Goal: Task Accomplishment & Management: Use online tool/utility

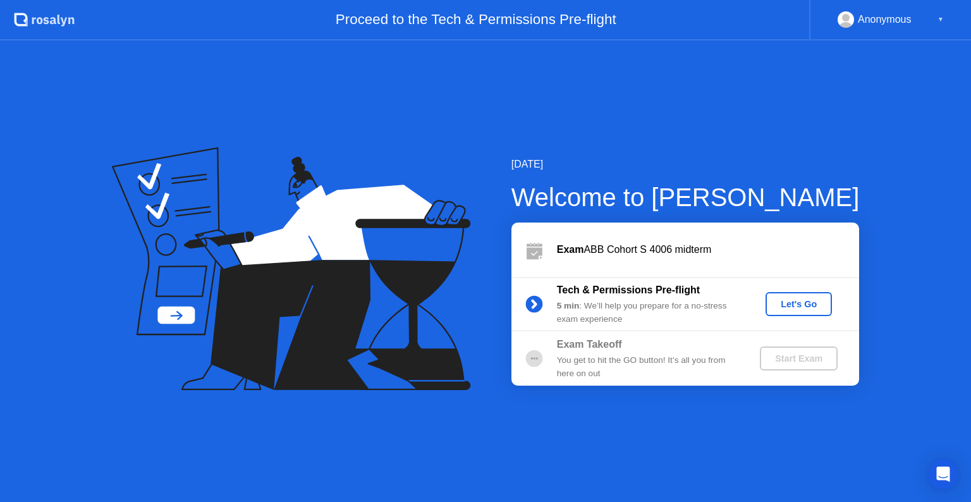
click at [794, 309] on div "Let's Go" at bounding box center [798, 304] width 56 height 10
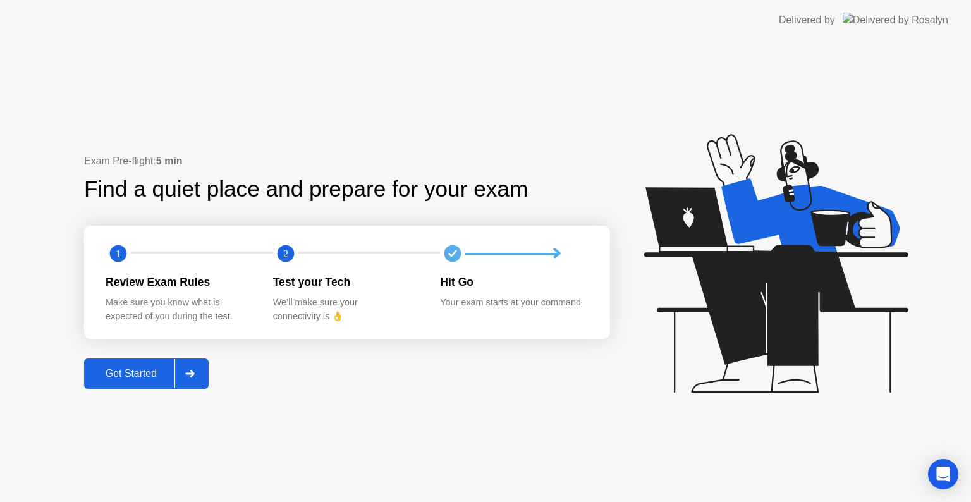
click at [150, 381] on button "Get Started" at bounding box center [146, 373] width 125 height 30
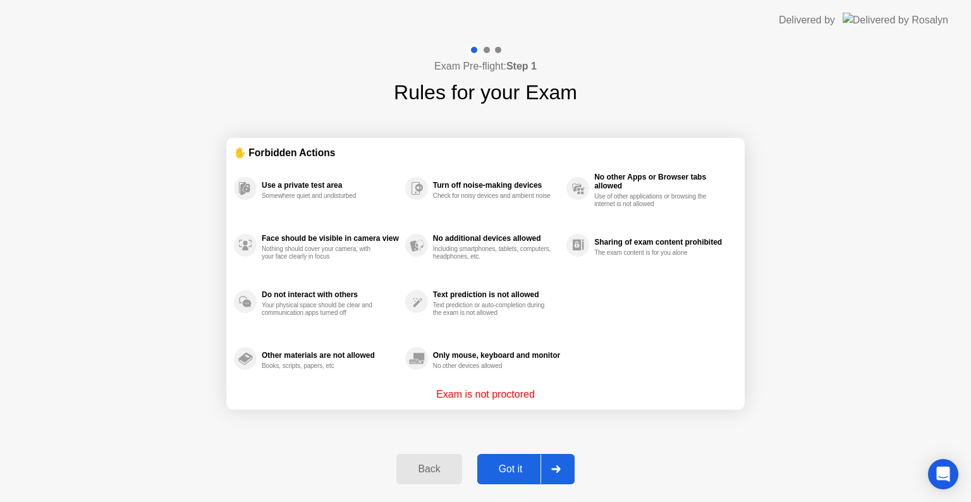
click at [518, 475] on div "Got it" at bounding box center [510, 468] width 59 height 11
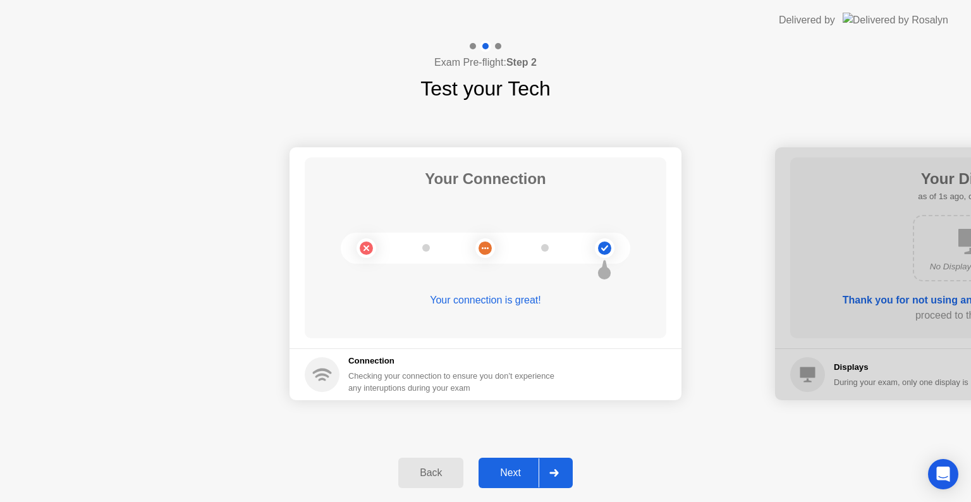
click at [516, 468] on div "Next" at bounding box center [510, 472] width 56 height 11
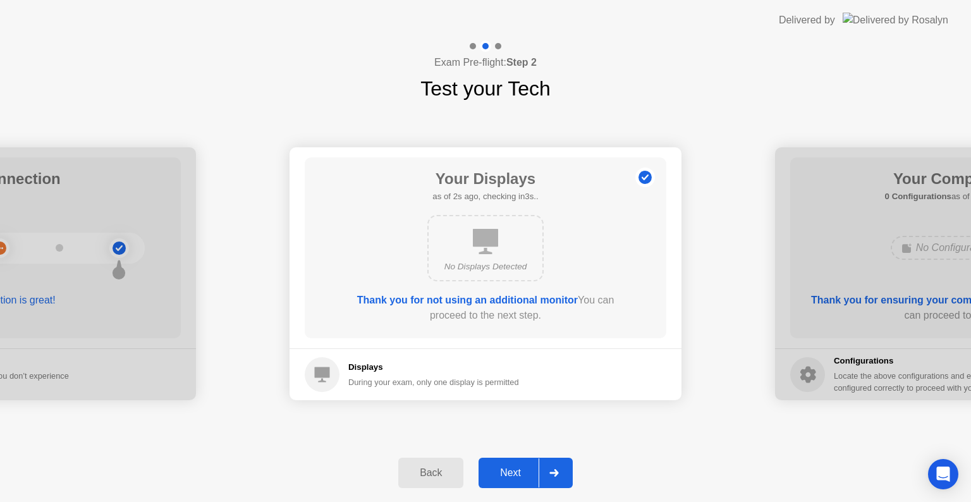
click at [511, 470] on div "Next" at bounding box center [510, 472] width 56 height 11
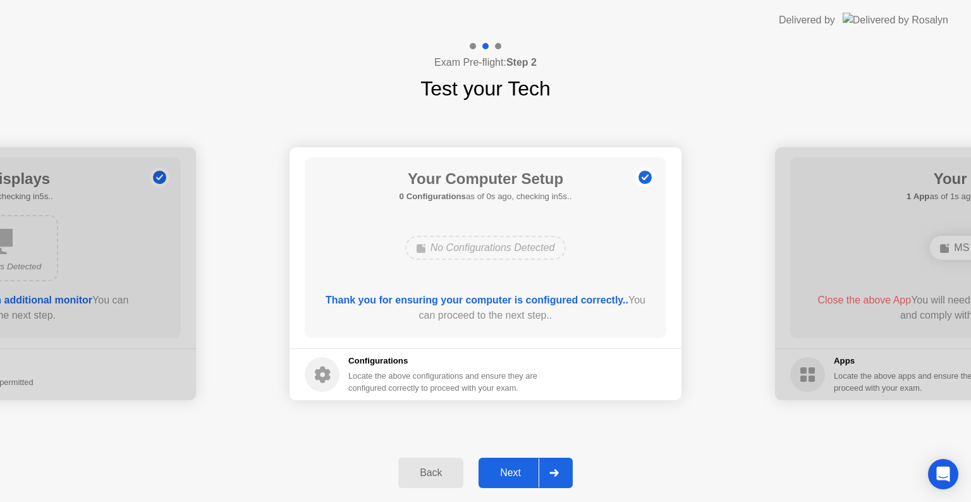
click at [513, 470] on div "Next" at bounding box center [510, 472] width 56 height 11
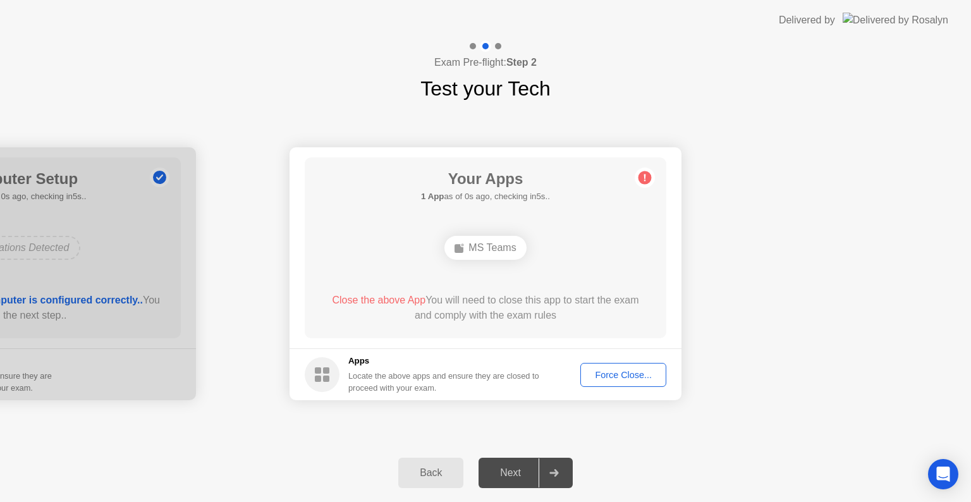
click at [631, 380] on div "Force Close..." at bounding box center [623, 375] width 77 height 10
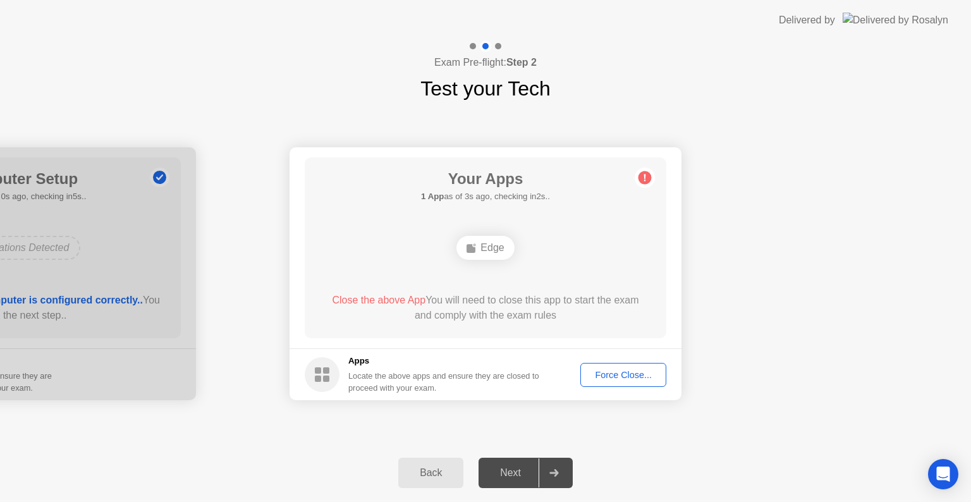
click at [630, 375] on div "Force Close..." at bounding box center [623, 375] width 77 height 10
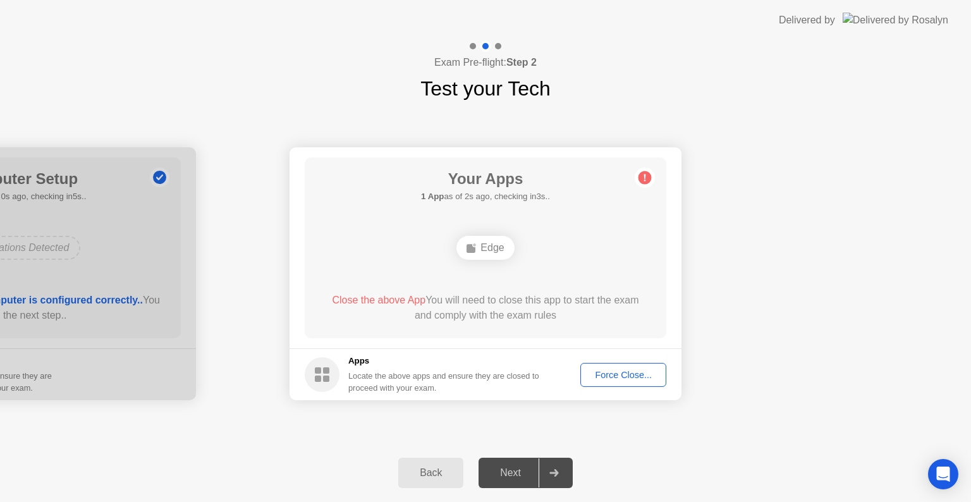
click at [622, 377] on div "Force Close..." at bounding box center [623, 375] width 77 height 10
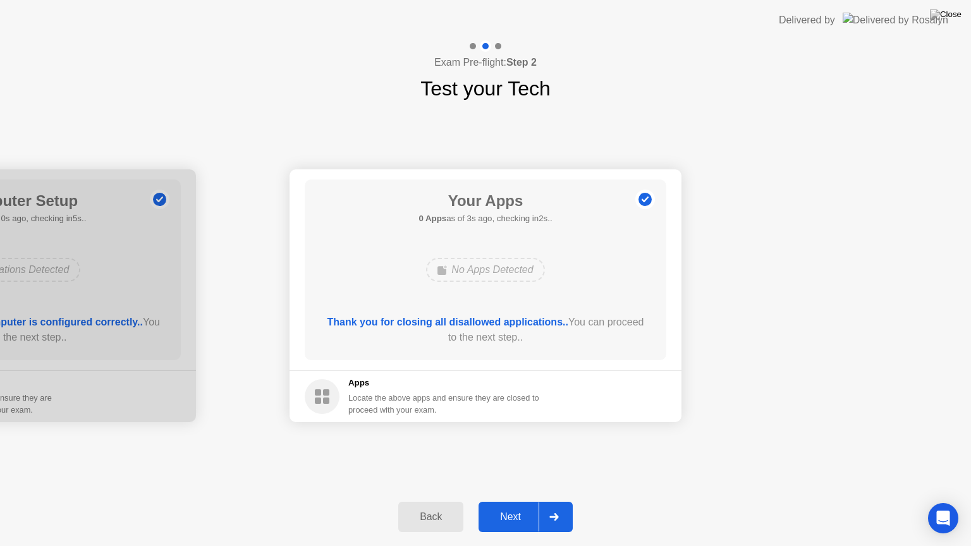
click at [513, 501] on div "Next" at bounding box center [510, 516] width 56 height 11
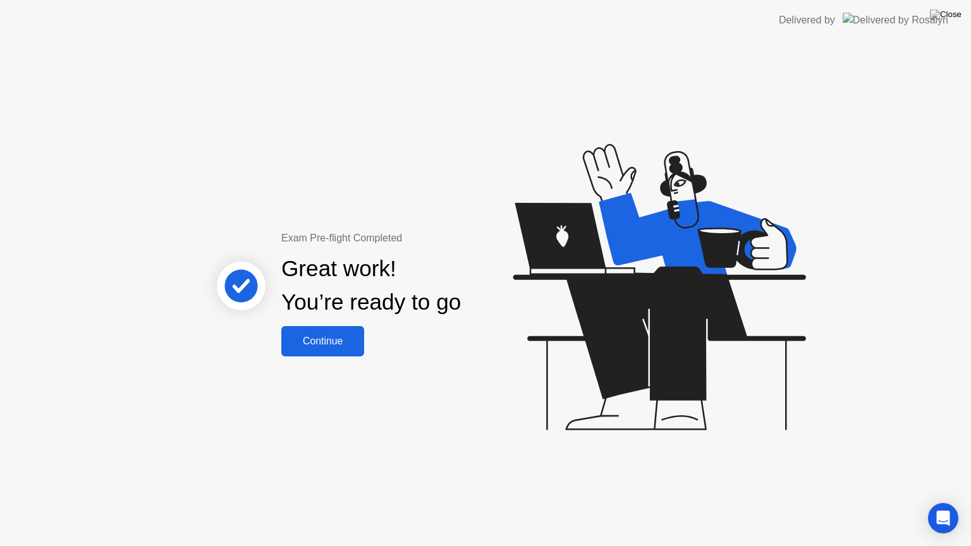
click at [322, 336] on div "Continue" at bounding box center [322, 341] width 75 height 11
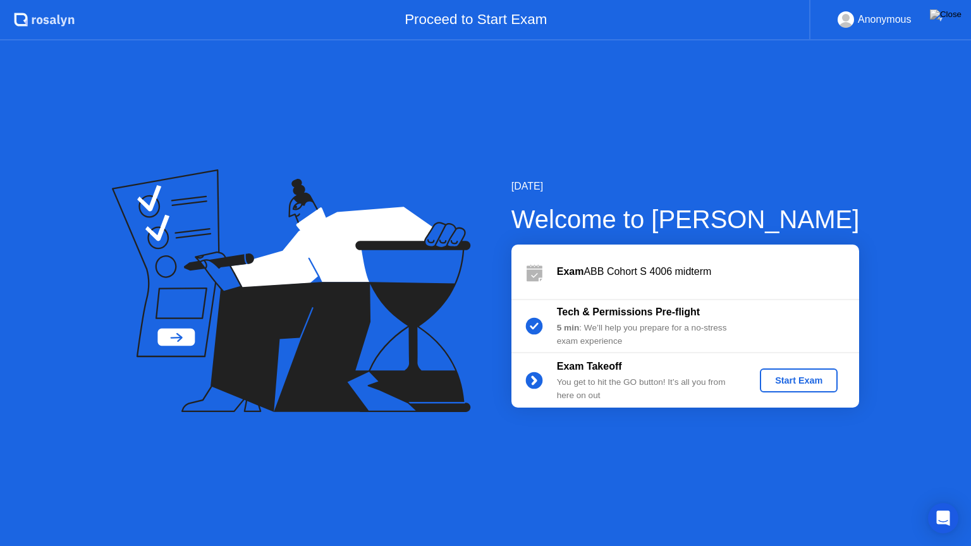
click at [817, 379] on div "Start Exam" at bounding box center [799, 380] width 68 height 10
